Goal: Task Accomplishment & Management: Complete application form

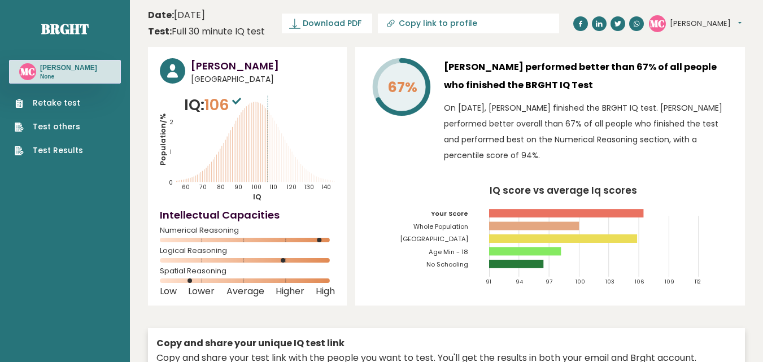
click at [55, 109] on link "Retake test" at bounding box center [49, 103] width 68 height 12
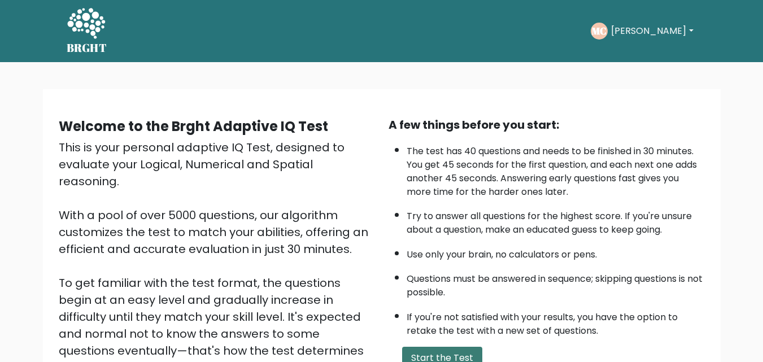
click at [415, 350] on button "Start the Test" at bounding box center [442, 358] width 80 height 23
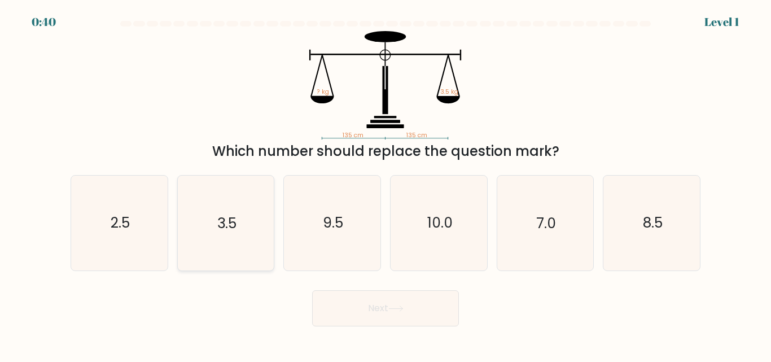
click at [241, 247] on icon "3.5" at bounding box center [225, 223] width 94 height 94
click at [386, 184] on input "b. 3.5" at bounding box center [386, 182] width 1 height 3
radio input "true"
click at [457, 306] on button "Next" at bounding box center [385, 308] width 147 height 36
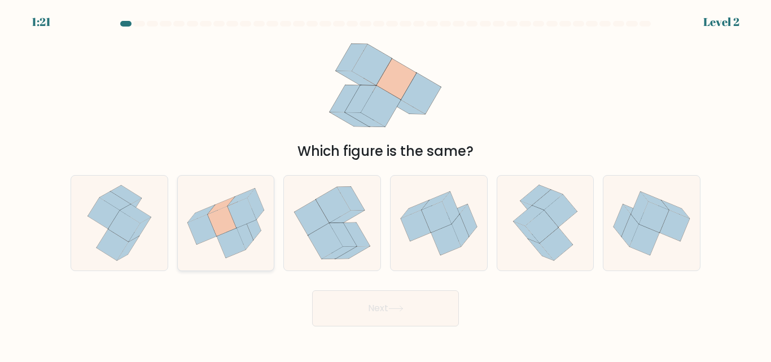
click at [267, 235] on icon at bounding box center [226, 223] width 97 height 86
click at [386, 184] on input "b." at bounding box center [386, 182] width 1 height 3
radio input "true"
click at [350, 294] on button "Next" at bounding box center [385, 308] width 147 height 36
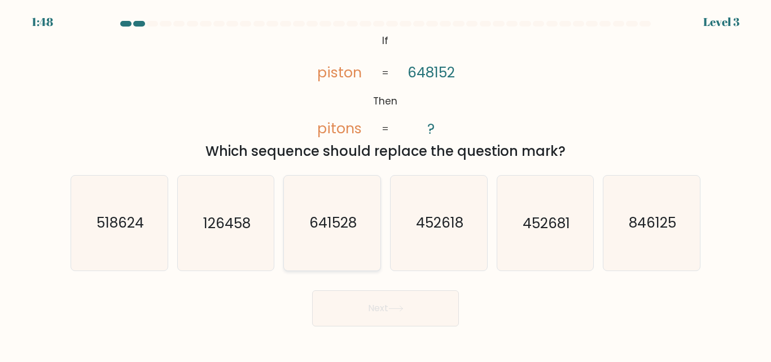
click at [328, 243] on icon "641528" at bounding box center [332, 223] width 94 height 94
click at [386, 184] on input "c. 641528" at bounding box center [386, 182] width 1 height 3
radio input "true"
click at [382, 304] on button "Next" at bounding box center [385, 308] width 147 height 36
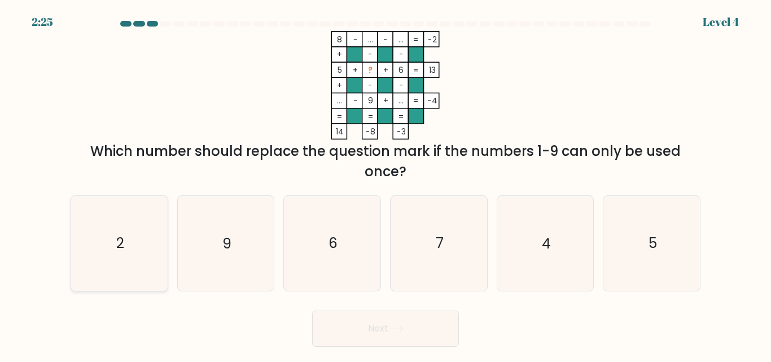
click at [140, 250] on icon "2" at bounding box center [119, 243] width 94 height 94
click at [386, 184] on input "a. 2" at bounding box center [386, 182] width 1 height 3
radio input "true"
click at [409, 321] on button "Next" at bounding box center [385, 329] width 147 height 36
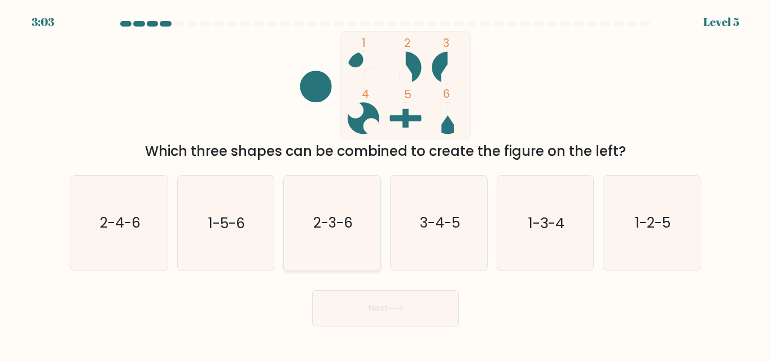
click at [320, 223] on text "2-3-6" at bounding box center [333, 223] width 40 height 20
click at [386, 184] on input "c. 2-3-6" at bounding box center [386, 182] width 1 height 3
radio input "true"
click at [370, 312] on button "Next" at bounding box center [385, 308] width 147 height 36
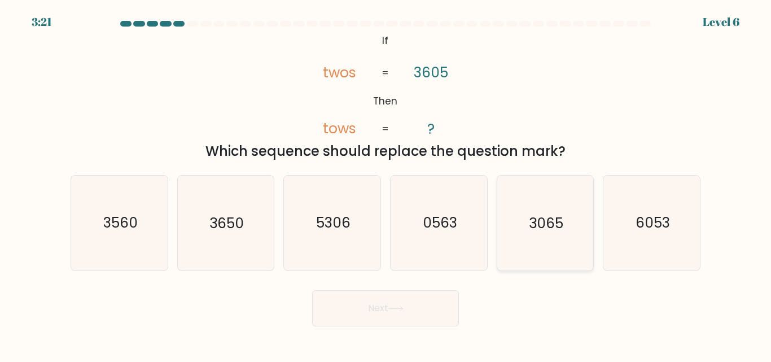
click at [528, 213] on icon "3065" at bounding box center [545, 223] width 94 height 94
click at [386, 184] on input "e. 3065" at bounding box center [386, 182] width 1 height 3
radio input "true"
click at [392, 309] on icon at bounding box center [396, 309] width 15 height 6
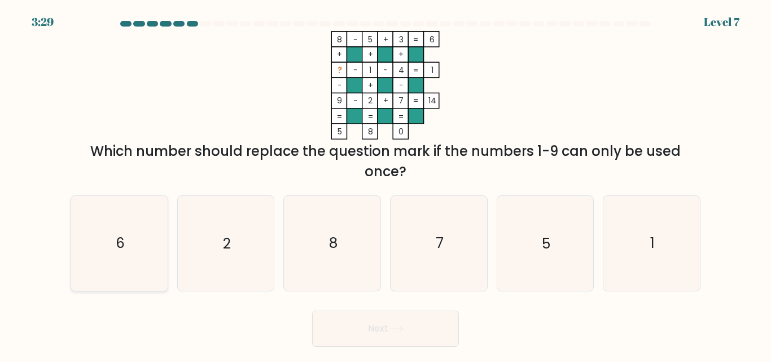
click at [132, 243] on icon "6" at bounding box center [119, 243] width 94 height 94
click at [386, 184] on input "a. 6" at bounding box center [386, 182] width 1 height 3
radio input "true"
click at [422, 320] on button "Next" at bounding box center [385, 329] width 147 height 36
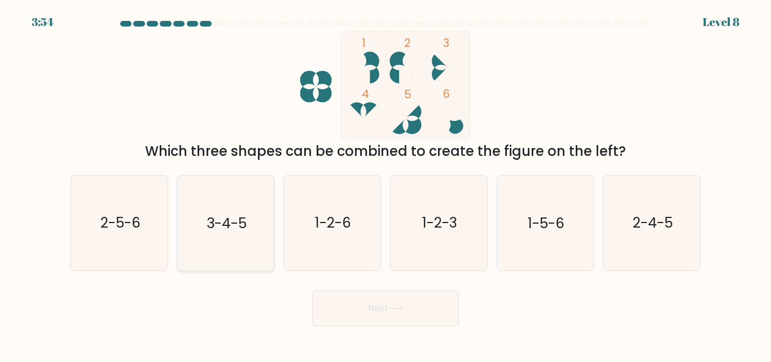
click at [223, 216] on text "3-4-5" at bounding box center [227, 223] width 40 height 20
click at [386, 184] on input "b. 3-4-5" at bounding box center [386, 182] width 1 height 3
radio input "true"
click at [383, 305] on button "Next" at bounding box center [385, 308] width 147 height 36
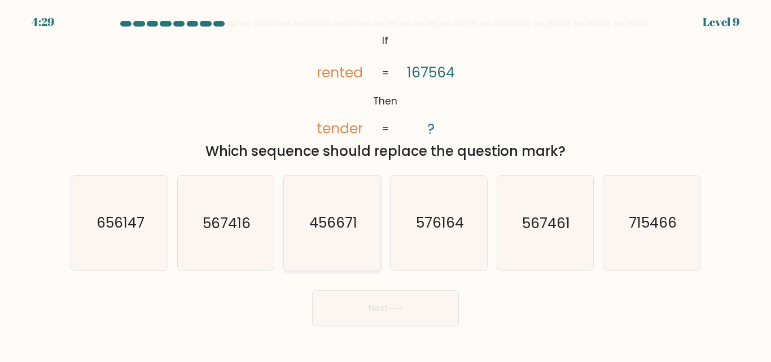
click at [317, 222] on text "456671" at bounding box center [333, 223] width 48 height 20
click at [386, 184] on input "c. 456671" at bounding box center [386, 182] width 1 height 3
radio input "true"
click at [339, 316] on button "Next" at bounding box center [385, 308] width 147 height 36
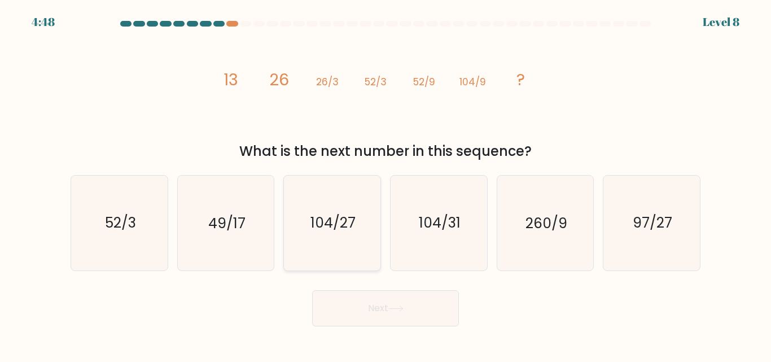
click at [336, 219] on text "104/27" at bounding box center [333, 223] width 45 height 20
click at [386, 184] on input "c. 104/27" at bounding box center [386, 182] width 1 height 3
radio input "true"
click at [334, 294] on button "Next" at bounding box center [385, 308] width 147 height 36
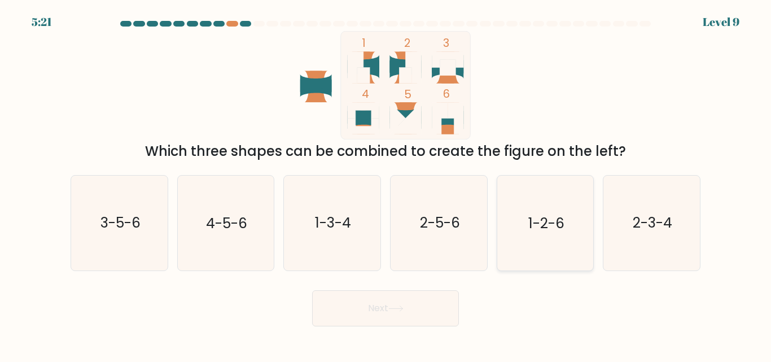
click at [539, 225] on text "1-2-6" at bounding box center [547, 223] width 36 height 20
click at [386, 184] on input "e. 1-2-6" at bounding box center [386, 182] width 1 height 3
radio input "true"
click at [386, 313] on button "Next" at bounding box center [385, 308] width 147 height 36
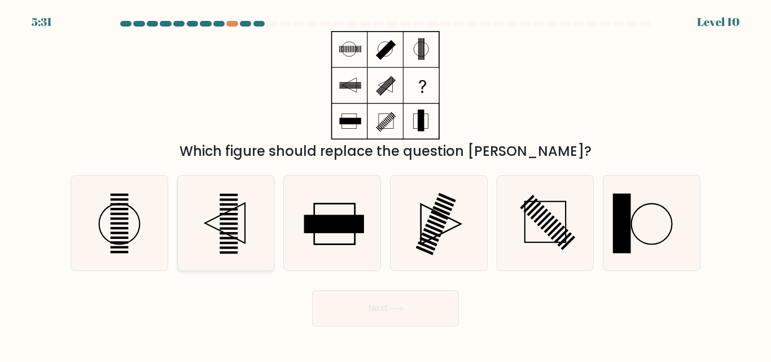
click at [223, 212] on icon at bounding box center [225, 223] width 94 height 94
click at [386, 184] on input "b." at bounding box center [386, 182] width 1 height 3
radio input "true"
click at [369, 313] on button "Next" at bounding box center [385, 308] width 147 height 36
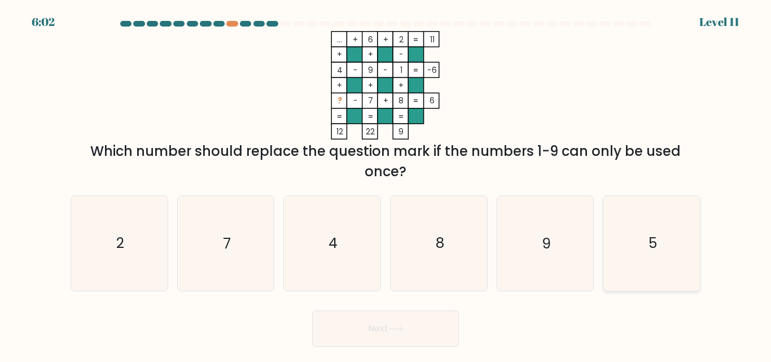
click at [658, 254] on icon "5" at bounding box center [652, 243] width 94 height 94
click at [386, 184] on input "f. 5" at bounding box center [386, 182] width 1 height 3
radio input "true"
click at [405, 322] on button "Next" at bounding box center [385, 329] width 147 height 36
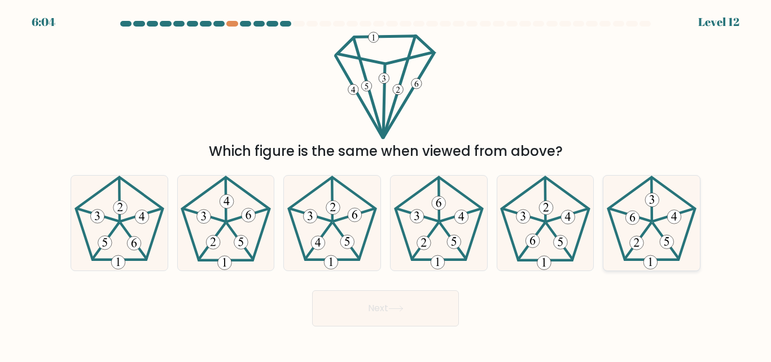
click at [627, 225] on icon at bounding box center [652, 223] width 94 height 94
click at [386, 184] on input "f." at bounding box center [386, 182] width 1 height 3
radio input "true"
click at [381, 322] on button "Next" at bounding box center [385, 308] width 147 height 36
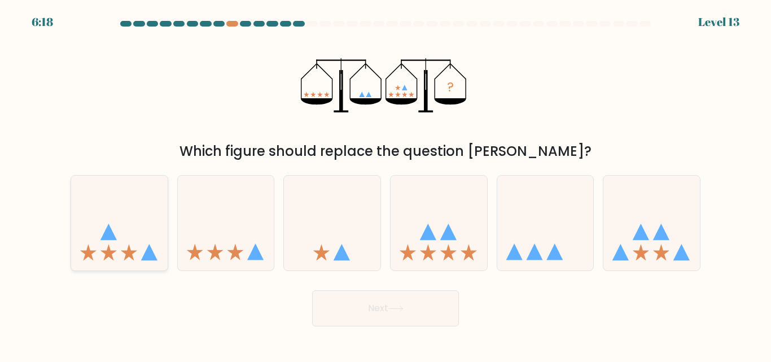
click at [139, 245] on icon at bounding box center [119, 223] width 97 height 80
click at [386, 184] on input "a." at bounding box center [386, 182] width 1 height 3
radio input "true"
click at [383, 308] on button "Next" at bounding box center [385, 308] width 147 height 36
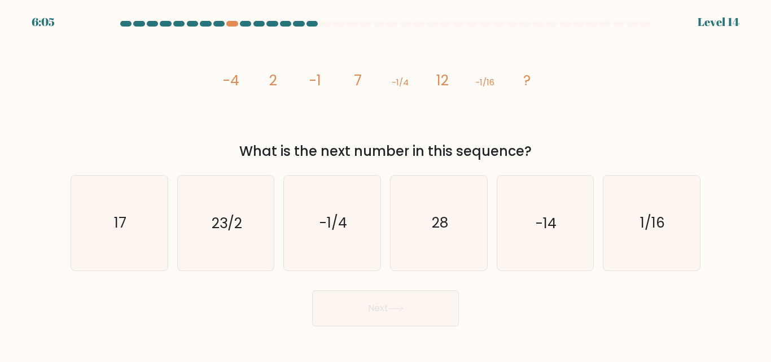
click at [383, 308] on button "Next" at bounding box center [385, 308] width 147 height 36
click at [365, 150] on div "What is the next number in this sequence?" at bounding box center [385, 151] width 617 height 20
click at [128, 210] on icon "17" at bounding box center [119, 223] width 94 height 94
click at [386, 184] on input "a. 17" at bounding box center [386, 182] width 1 height 3
radio input "true"
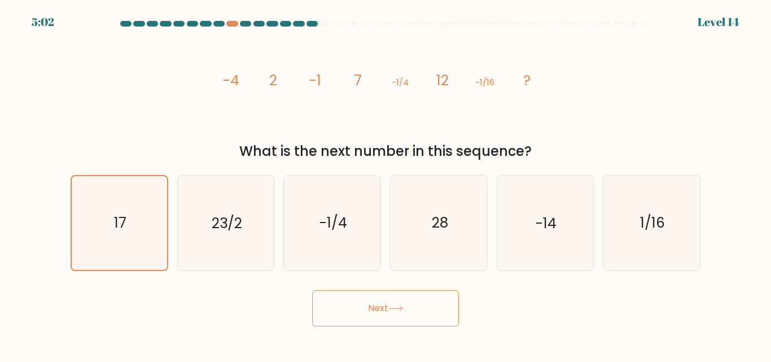
click at [427, 313] on button "Next" at bounding box center [385, 308] width 147 height 36
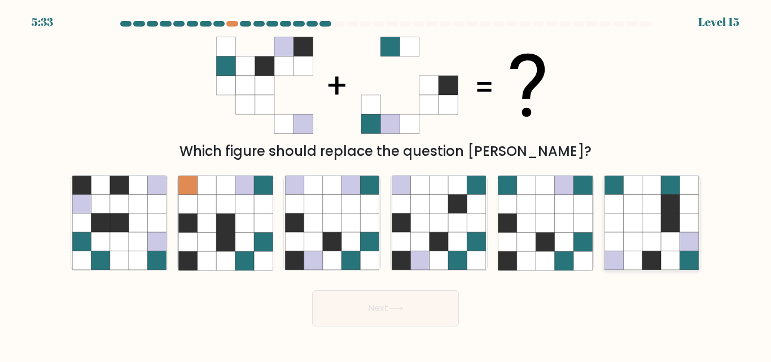
click at [652, 211] on icon at bounding box center [652, 204] width 19 height 19
click at [386, 184] on input "f." at bounding box center [386, 182] width 1 height 3
radio input "true"
click at [428, 308] on button "Next" at bounding box center [385, 308] width 147 height 36
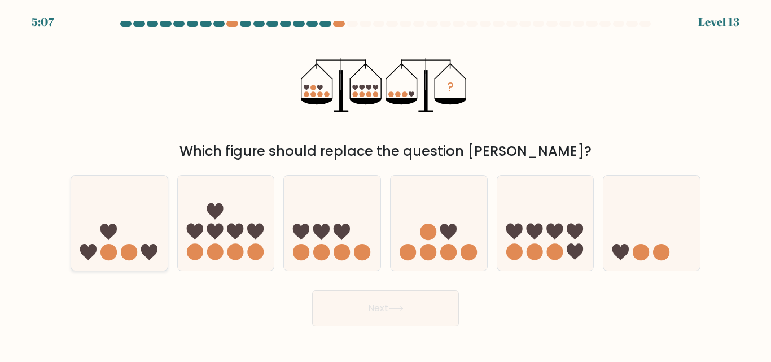
click at [111, 250] on circle at bounding box center [109, 252] width 16 height 16
click at [386, 184] on input "a." at bounding box center [386, 182] width 1 height 3
radio input "true"
click at [375, 305] on button "Next" at bounding box center [385, 308] width 147 height 36
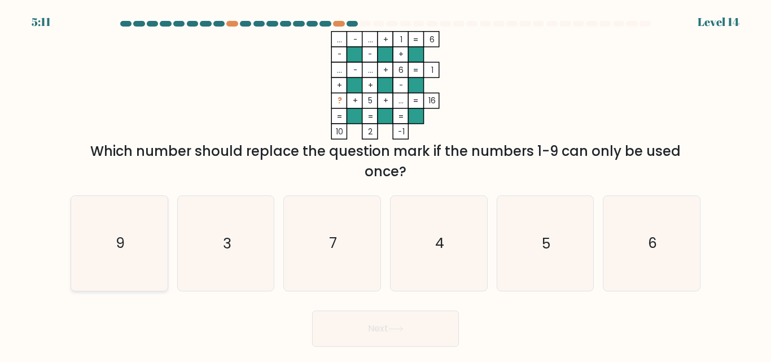
click at [131, 241] on icon "9" at bounding box center [119, 243] width 94 height 94
click at [386, 184] on input "a. 9" at bounding box center [386, 182] width 1 height 3
radio input "true"
click at [399, 316] on button "Next" at bounding box center [385, 329] width 147 height 36
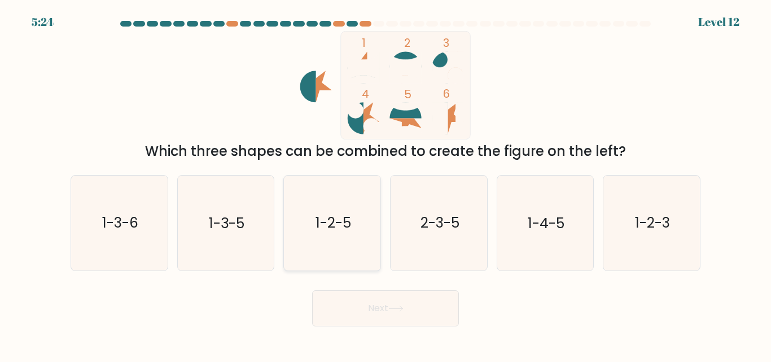
click at [338, 197] on icon "1-2-5" at bounding box center [332, 223] width 94 height 94
click at [386, 184] on input "c. 1-2-5" at bounding box center [386, 182] width 1 height 3
radio input "true"
click at [435, 294] on button "Next" at bounding box center [385, 308] width 147 height 36
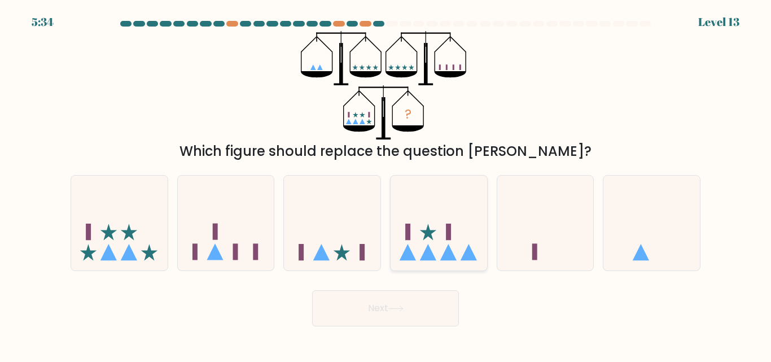
click at [450, 255] on icon at bounding box center [448, 252] width 16 height 16
click at [386, 184] on input "d." at bounding box center [386, 182] width 1 height 3
radio input "true"
click at [412, 307] on button "Next" at bounding box center [385, 308] width 147 height 36
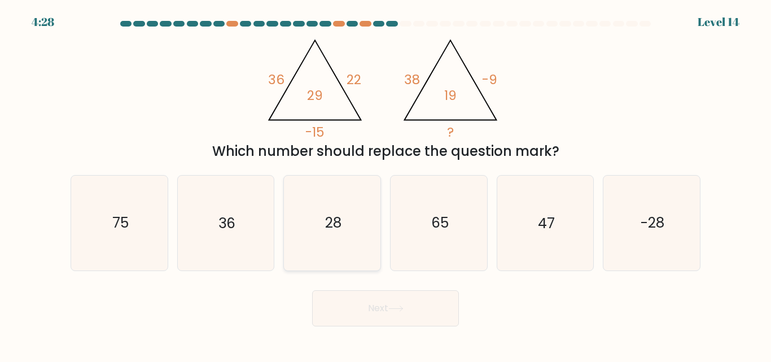
click at [347, 254] on icon "28" at bounding box center [332, 223] width 94 height 94
click at [386, 184] on input "c. 28" at bounding box center [386, 182] width 1 height 3
radio input "true"
click at [450, 317] on button "Next" at bounding box center [385, 308] width 147 height 36
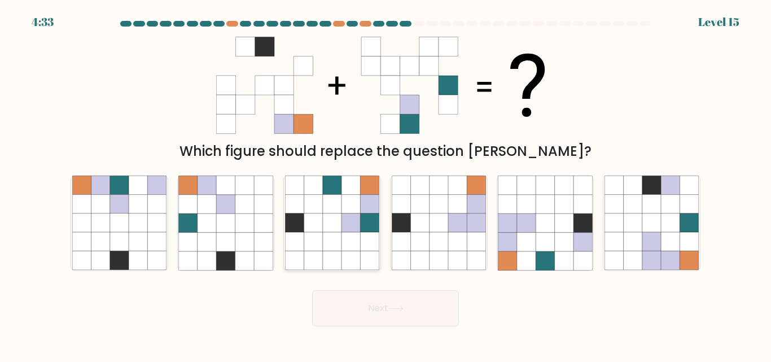
click at [315, 256] on icon at bounding box center [313, 260] width 19 height 19
click at [386, 184] on input "c." at bounding box center [386, 182] width 1 height 3
radio input "true"
click at [339, 291] on button "Next" at bounding box center [385, 308] width 147 height 36
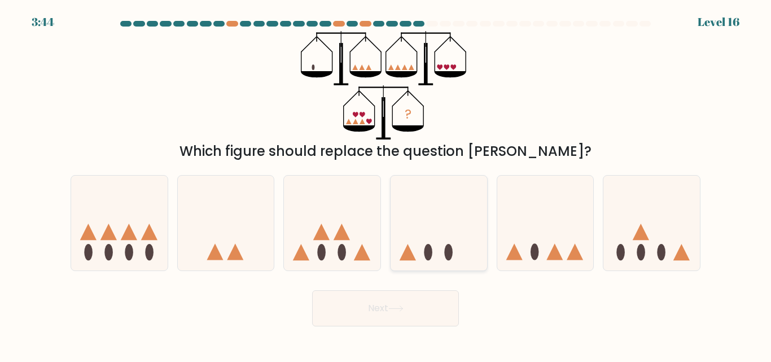
click at [425, 265] on div at bounding box center [439, 222] width 98 height 95
click at [386, 184] on input "d." at bounding box center [386, 182] width 1 height 3
radio input "true"
click at [412, 312] on button "Next" at bounding box center [385, 308] width 147 height 36
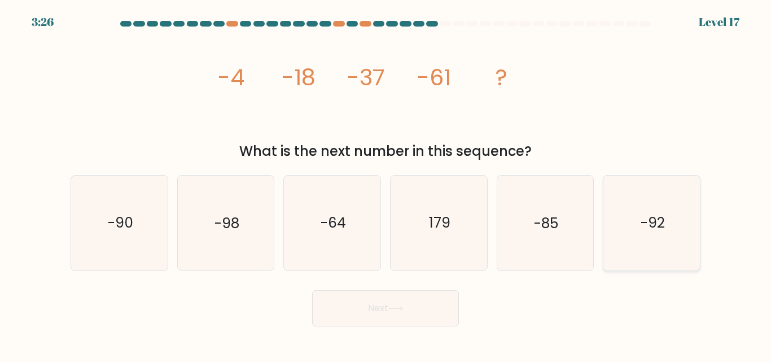
click at [657, 233] on text "-92" at bounding box center [653, 223] width 24 height 20
click at [386, 184] on input "f. -92" at bounding box center [386, 182] width 1 height 3
radio input "true"
click at [403, 307] on icon at bounding box center [396, 308] width 14 height 5
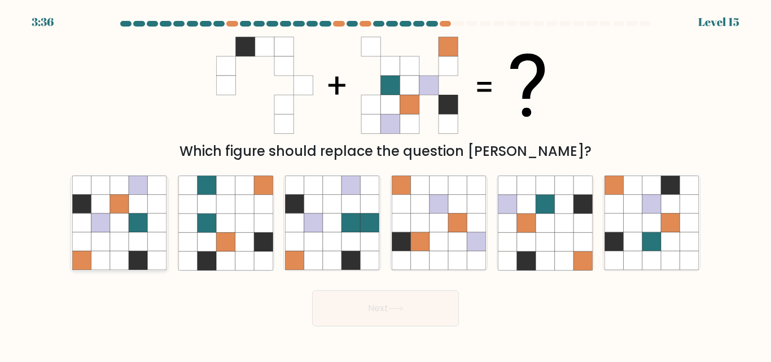
click at [108, 207] on icon at bounding box center [100, 204] width 19 height 19
click at [386, 184] on input "a." at bounding box center [386, 182] width 1 height 3
radio input "true"
click at [374, 302] on button "Next" at bounding box center [385, 308] width 147 height 36
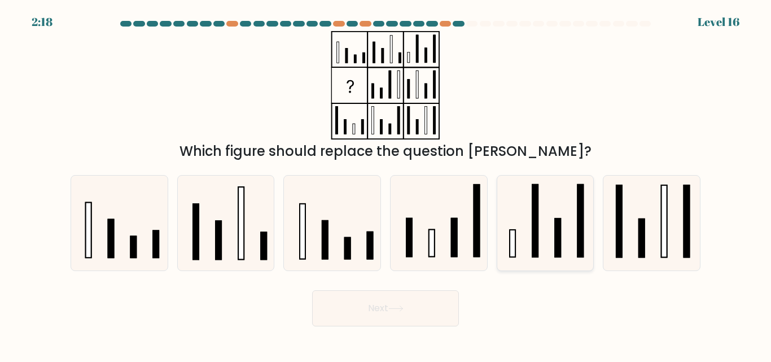
click at [511, 245] on rect at bounding box center [513, 243] width 6 height 27
click at [386, 184] on input "e." at bounding box center [386, 182] width 1 height 3
radio input "true"
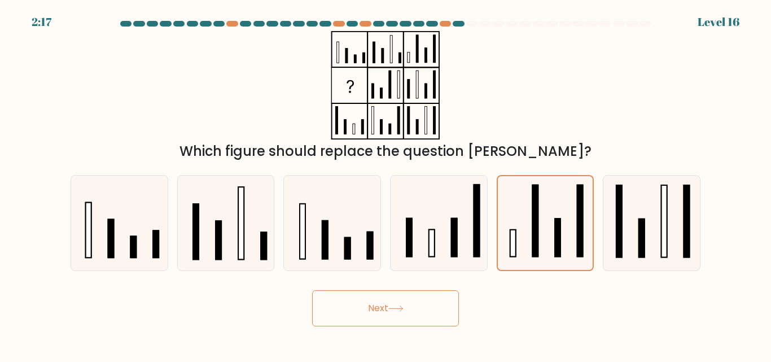
click at [397, 299] on button "Next" at bounding box center [385, 308] width 147 height 36
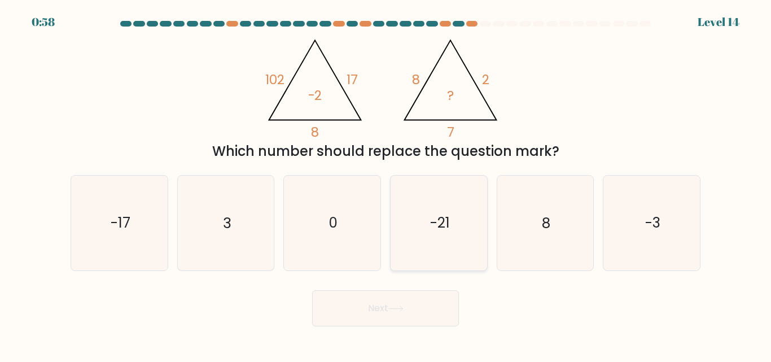
click at [452, 219] on icon "-21" at bounding box center [439, 223] width 94 height 94
click at [386, 184] on input "d. -21" at bounding box center [386, 182] width 1 height 3
radio input "true"
click at [409, 315] on button "Next" at bounding box center [385, 308] width 147 height 36
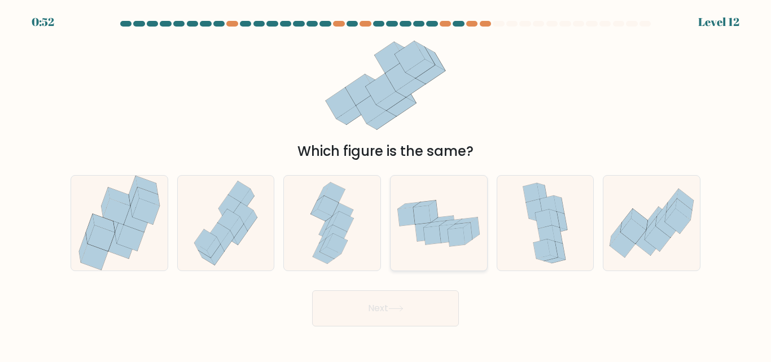
click at [465, 252] on icon at bounding box center [439, 223] width 97 height 60
click at [386, 184] on input "d." at bounding box center [386, 182] width 1 height 3
radio input "true"
click at [413, 310] on button "Next" at bounding box center [385, 308] width 147 height 36
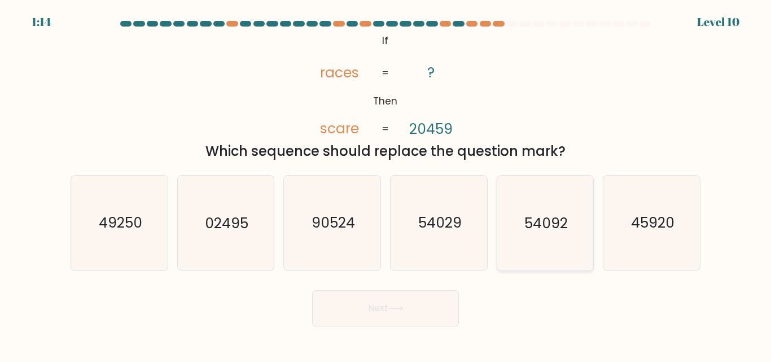
click at [538, 223] on text "54092" at bounding box center [546, 223] width 43 height 20
click at [386, 184] on input "e. 54092" at bounding box center [386, 182] width 1 height 3
radio input "true"
click at [378, 311] on button "Next" at bounding box center [385, 308] width 147 height 36
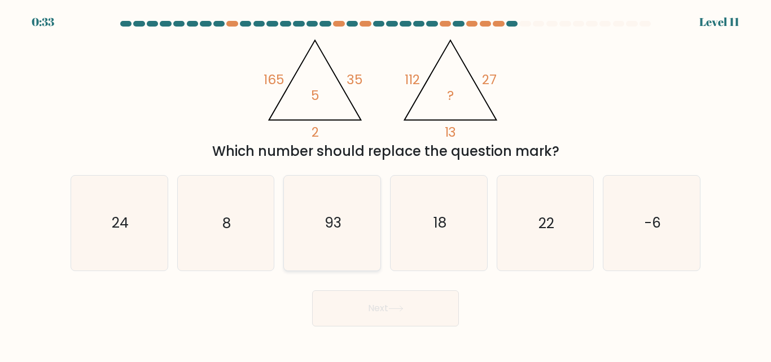
click at [325, 205] on icon "93" at bounding box center [332, 223] width 94 height 94
click at [386, 184] on input "c. 93" at bounding box center [386, 182] width 1 height 3
radio input "true"
click at [234, 210] on icon "8" at bounding box center [225, 223] width 94 height 94
click at [386, 184] on input "b. 8" at bounding box center [386, 182] width 1 height 3
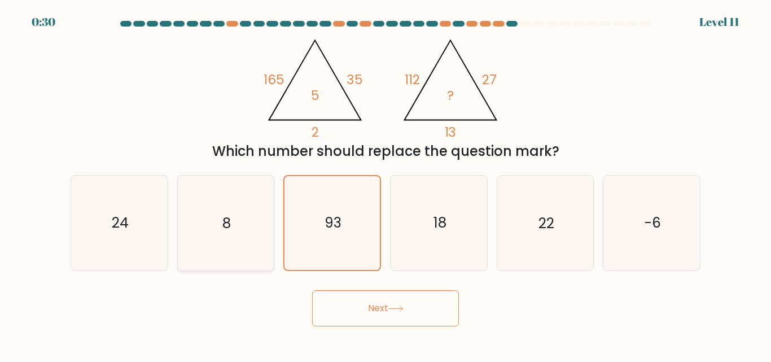
radio input "true"
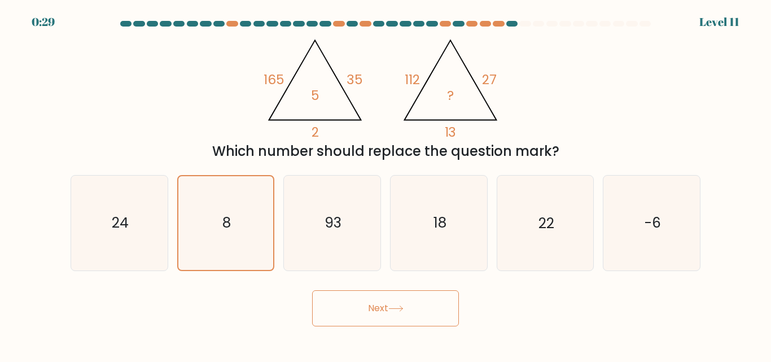
click at [349, 313] on button "Next" at bounding box center [385, 308] width 147 height 36
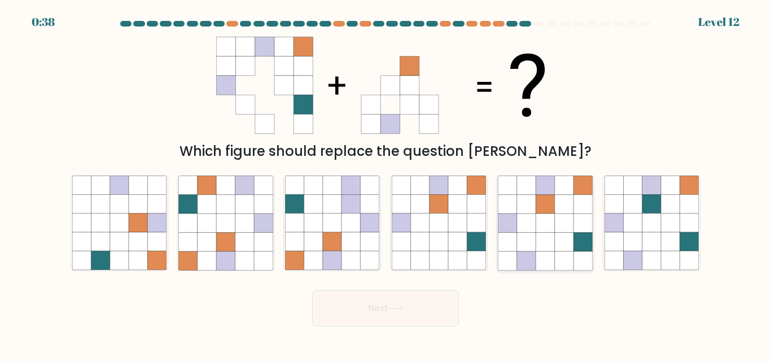
click at [557, 219] on icon at bounding box center [564, 223] width 19 height 19
click at [386, 184] on input "e." at bounding box center [386, 182] width 1 height 3
radio input "true"
click at [424, 294] on button "Next" at bounding box center [385, 308] width 147 height 36
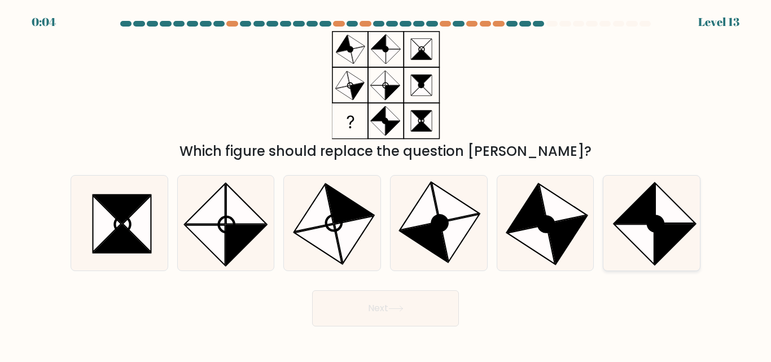
click at [665, 223] on icon at bounding box center [676, 204] width 40 height 40
click at [386, 184] on input "f." at bounding box center [386, 182] width 1 height 3
radio input "true"
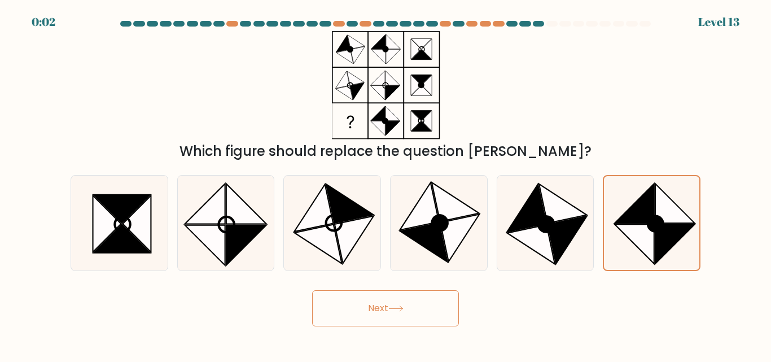
click at [373, 308] on button "Next" at bounding box center [385, 308] width 147 height 36
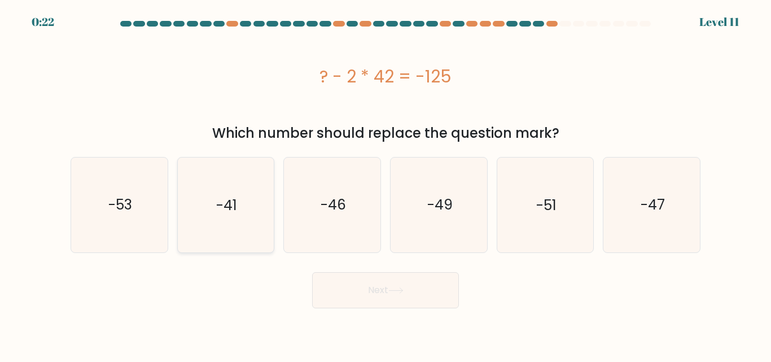
click at [198, 226] on icon "-41" at bounding box center [225, 205] width 94 height 94
click at [386, 184] on input "b. -41" at bounding box center [386, 182] width 1 height 3
radio input "true"
click at [406, 295] on button "Next" at bounding box center [385, 290] width 147 height 36
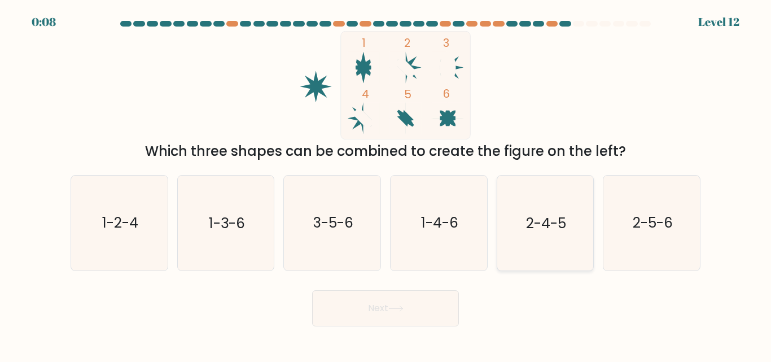
click at [548, 211] on icon "2-4-5" at bounding box center [545, 223] width 94 height 94
click at [386, 184] on input "e. 2-4-5" at bounding box center [386, 182] width 1 height 3
radio input "true"
click at [370, 315] on button "Next" at bounding box center [385, 308] width 147 height 36
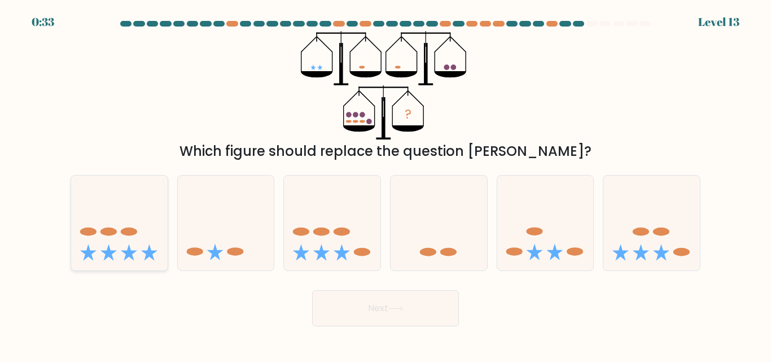
click at [153, 266] on div at bounding box center [120, 222] width 98 height 95
click at [386, 184] on input "a." at bounding box center [386, 182] width 1 height 3
radio input "true"
click at [398, 316] on button "Next" at bounding box center [385, 308] width 147 height 36
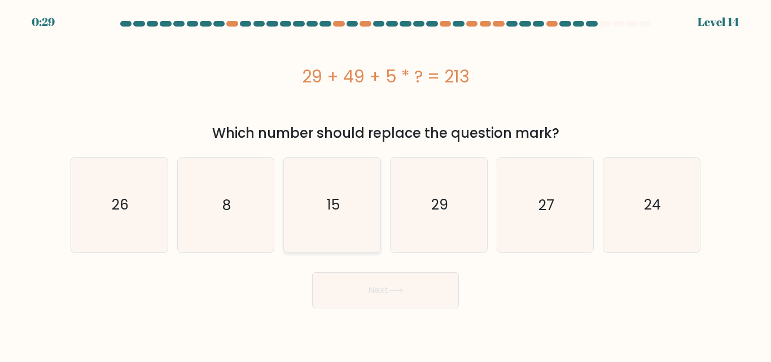
click at [328, 224] on icon "15" at bounding box center [332, 205] width 94 height 94
click at [386, 184] on input "c. 15" at bounding box center [386, 182] width 1 height 3
radio input "true"
click at [400, 308] on body "0:28 Level 14 8" at bounding box center [385, 181] width 771 height 362
click at [411, 298] on button "Next" at bounding box center [385, 290] width 147 height 36
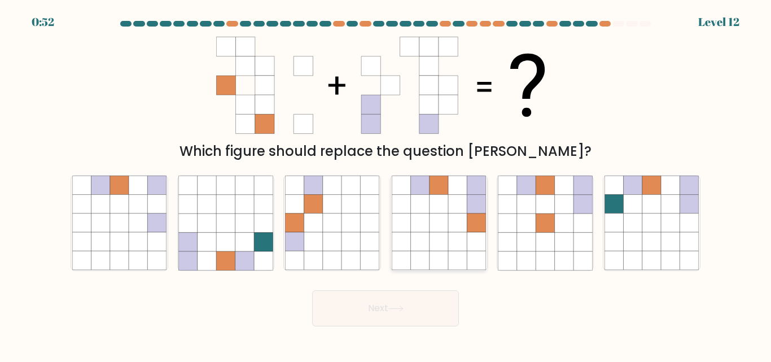
click at [466, 248] on icon at bounding box center [457, 242] width 19 height 19
click at [386, 184] on input "d." at bounding box center [386, 182] width 1 height 3
radio input "true"
click at [443, 306] on button "Next" at bounding box center [385, 308] width 147 height 36
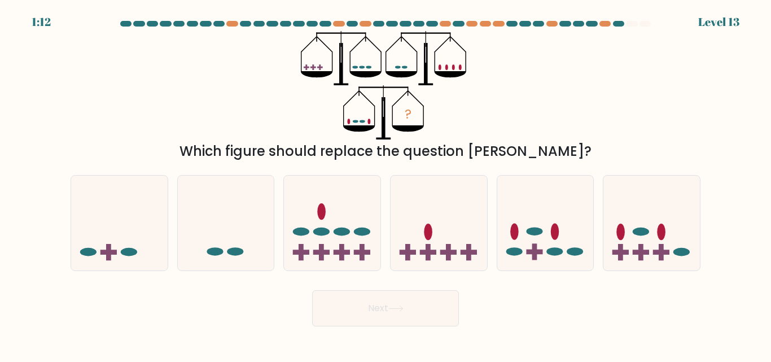
click at [174, 237] on div "b." at bounding box center [226, 222] width 107 height 95
click at [112, 224] on icon at bounding box center [119, 223] width 97 height 80
click at [386, 184] on input "a." at bounding box center [386, 182] width 1 height 3
radio input "true"
click at [357, 304] on button "Next" at bounding box center [385, 308] width 147 height 36
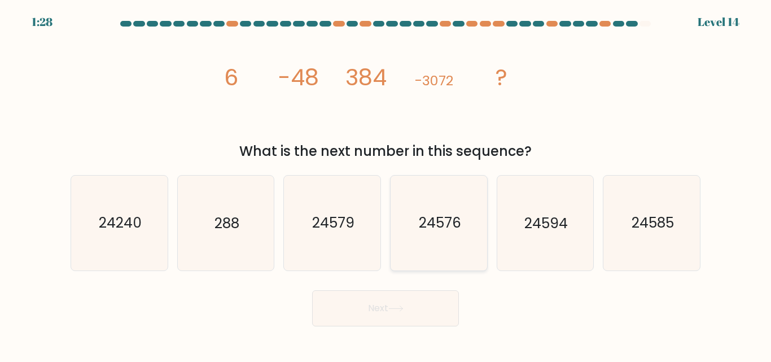
click at [452, 223] on text "24576" at bounding box center [439, 223] width 42 height 20
click at [386, 184] on input "d. 24576" at bounding box center [386, 182] width 1 height 3
radio input "true"
click at [399, 302] on button "Next" at bounding box center [385, 308] width 147 height 36
